Goal: Transaction & Acquisition: Book appointment/travel/reservation

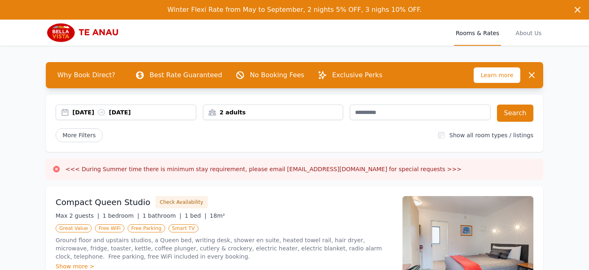
click at [97, 111] on div "[DATE] [DATE]" at bounding box center [133, 112] width 123 height 8
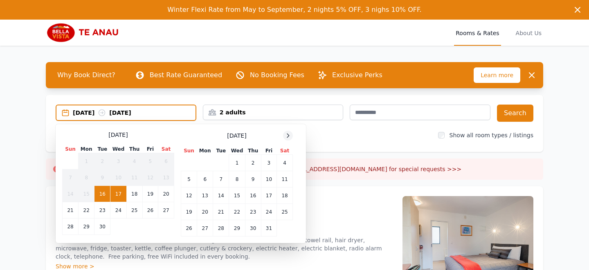
click at [288, 138] on icon at bounding box center [288, 135] width 7 height 7
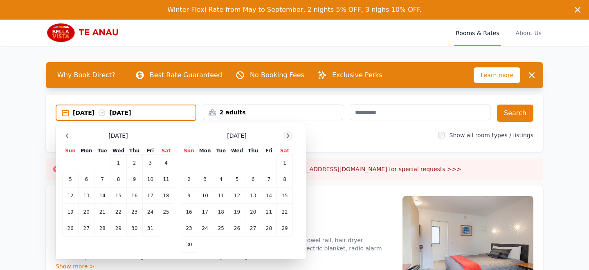
click at [288, 138] on icon at bounding box center [288, 135] width 7 height 7
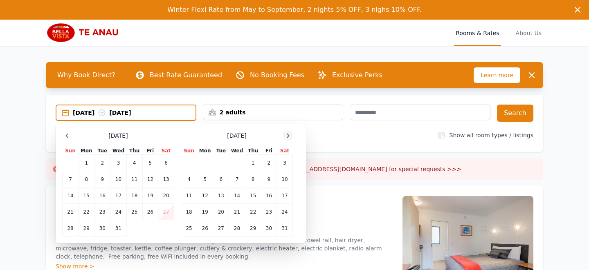
click at [288, 138] on icon at bounding box center [288, 135] width 7 height 7
click at [268, 196] on td "17" at bounding box center [269, 196] width 16 height 16
click at [280, 196] on td "18" at bounding box center [285, 196] width 16 height 16
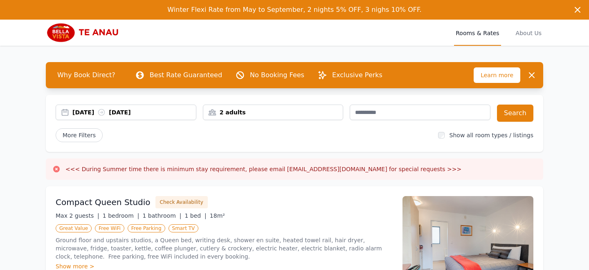
click at [235, 117] on div "2 adults" at bounding box center [273, 113] width 141 height 16
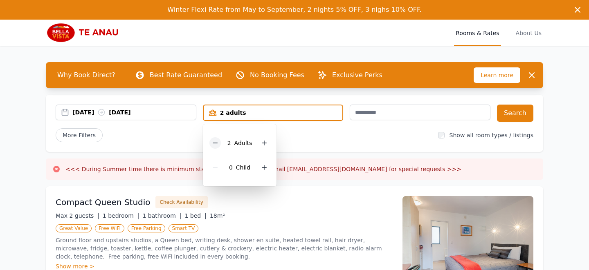
click at [213, 146] on div at bounding box center [214, 142] width 11 height 11
click at [523, 113] on button "Search" at bounding box center [515, 113] width 36 height 17
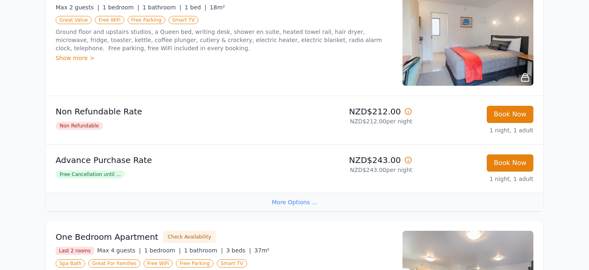
scroll to position [200, 0]
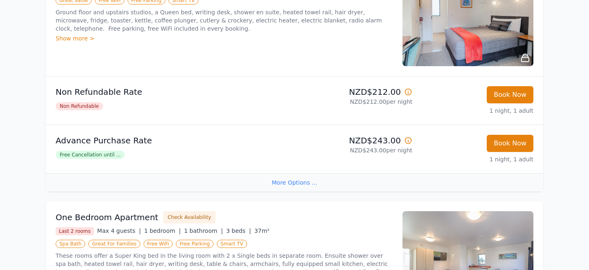
click at [297, 184] on div "More Options ..." at bounding box center [294, 182] width 497 height 18
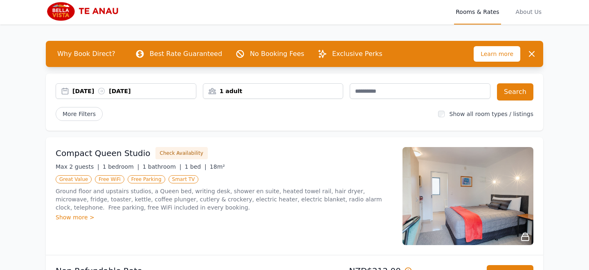
scroll to position [22, 0]
